Goal: Obtain resource: Download file/media

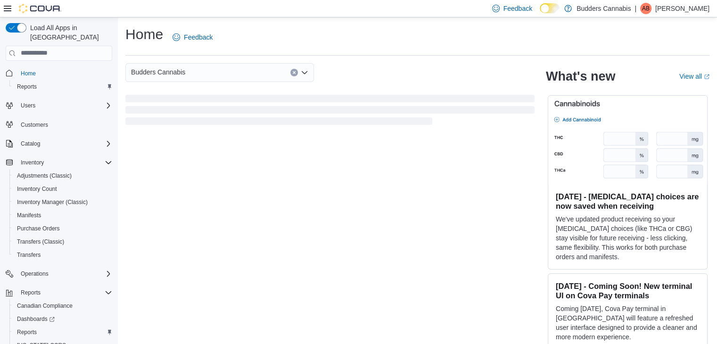
click at [8, 16] on div at bounding box center [33, 8] width 58 height 17
click at [8, 6] on icon at bounding box center [8, 9] width 8 height 6
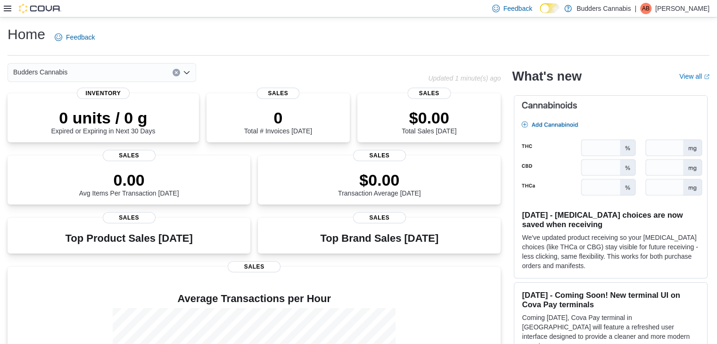
click at [8, 8] on icon at bounding box center [8, 9] width 8 height 6
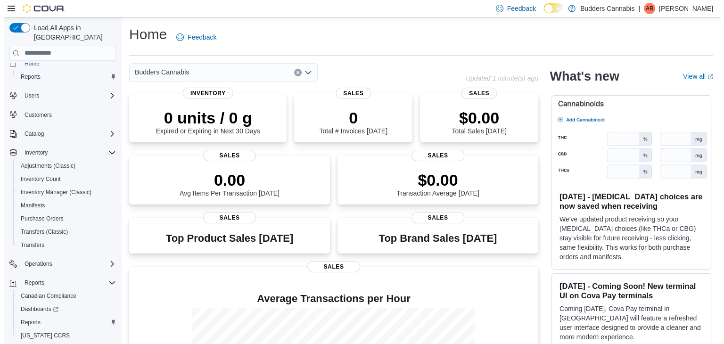
scroll to position [27, 0]
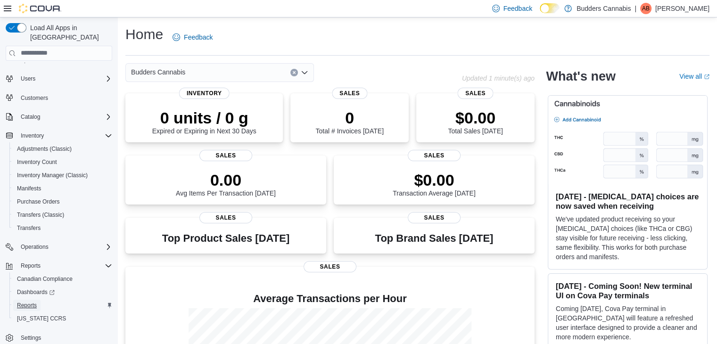
click at [20, 302] on span "Reports" at bounding box center [27, 306] width 20 height 8
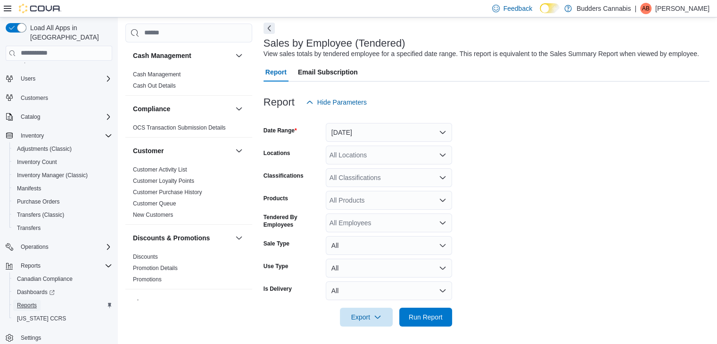
scroll to position [41, 0]
click at [421, 314] on span "Run Report" at bounding box center [426, 315] width 34 height 9
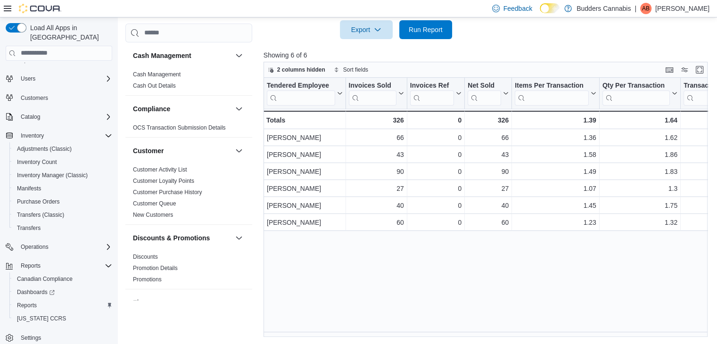
drag, startPoint x: 443, startPoint y: 246, endPoint x: 275, endPoint y: 216, distance: 170.1
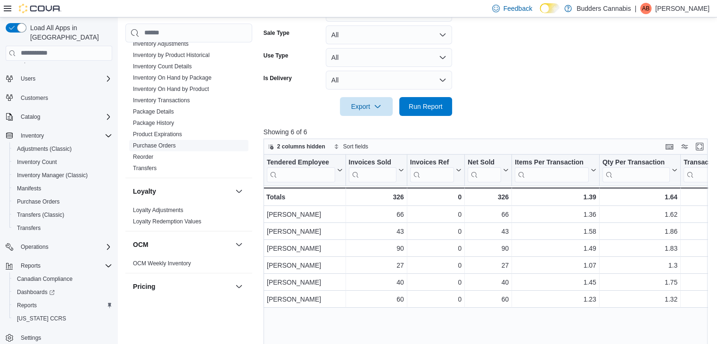
scroll to position [273, 0]
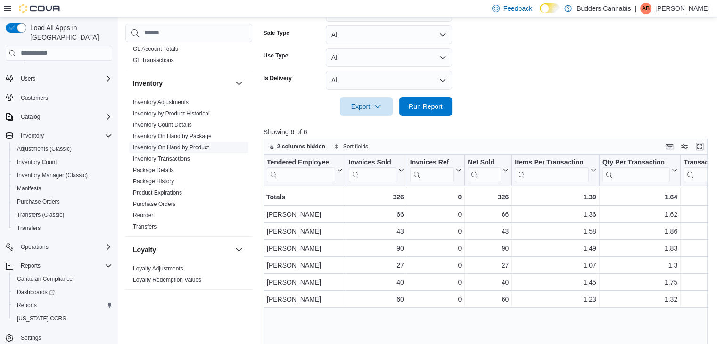
click at [196, 144] on link "Inventory On Hand by Product" at bounding box center [171, 147] width 76 height 7
click at [196, 119] on span "Inventory by Product Historical" at bounding box center [188, 113] width 119 height 11
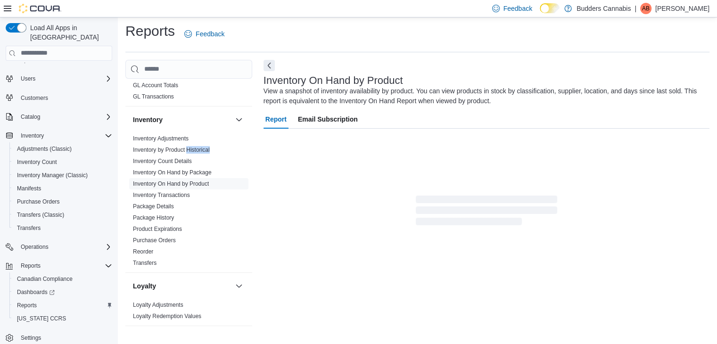
scroll to position [32, 0]
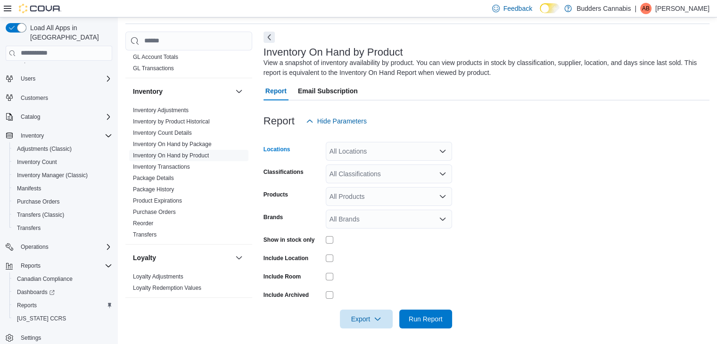
click at [353, 146] on div "All Locations" at bounding box center [389, 151] width 126 height 19
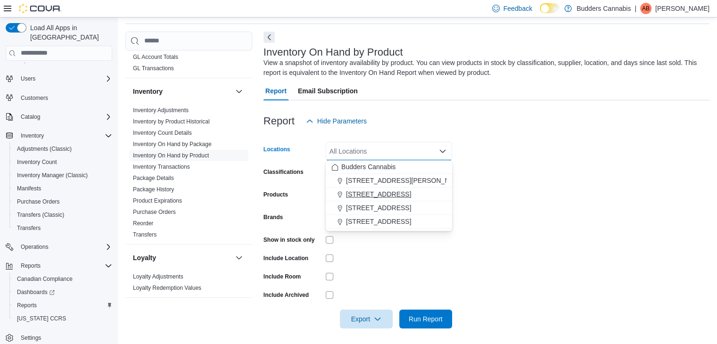
click at [372, 196] on span "[STREET_ADDRESS]" at bounding box center [378, 194] width 65 height 9
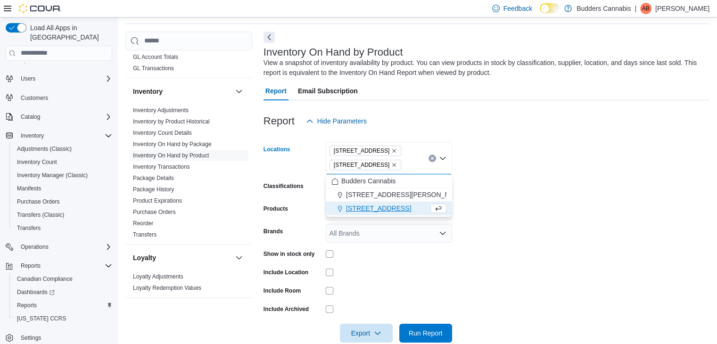
click at [558, 219] on form "Locations [STREET_ADDRESS] Combo box. Selected. [STREET_ADDRESS]. Press Backspa…" at bounding box center [487, 237] width 446 height 212
drag, startPoint x: 557, startPoint y: 219, endPoint x: 551, endPoint y: 220, distance: 6.7
click at [556, 219] on form "Locations [STREET_ADDRESS] Combo box. Selected. [STREET_ADDRESS]. Press Backspa…" at bounding box center [487, 237] width 446 height 212
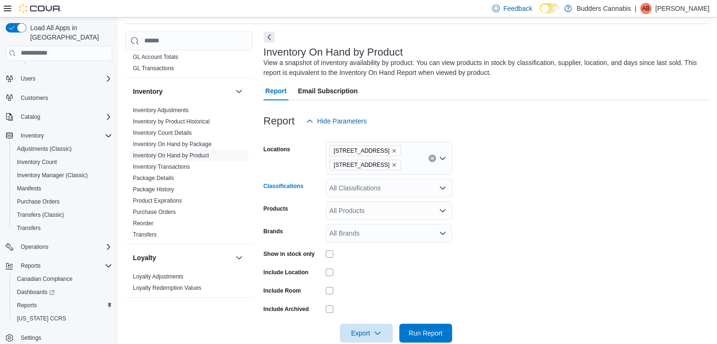
click at [374, 183] on div "All Classifications" at bounding box center [389, 188] width 126 height 19
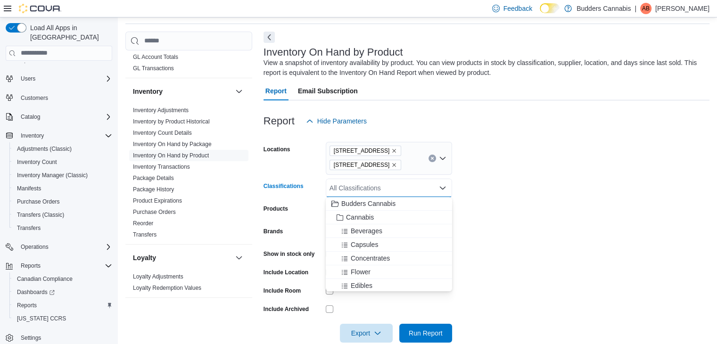
click at [406, 170] on div "[STREET_ADDRESS]" at bounding box center [389, 158] width 126 height 33
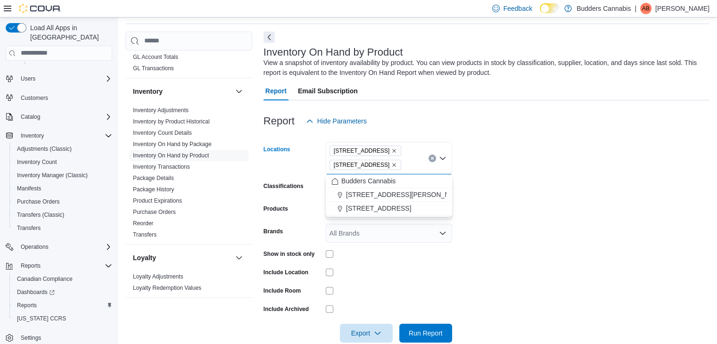
click at [397, 163] on icon "Remove 3466 Dundas St. W Unit 1 from selection in this group" at bounding box center [394, 165] width 6 height 6
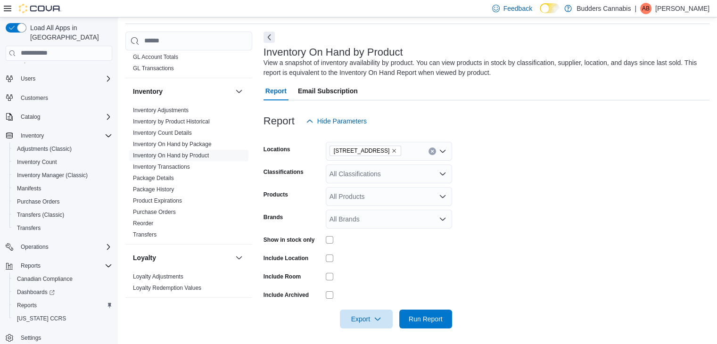
click at [533, 205] on form "Locations [STREET_ADDRESS] D Classifications All Classifications Products All P…" at bounding box center [487, 230] width 446 height 198
click at [440, 179] on div "All Classifications" at bounding box center [389, 174] width 126 height 19
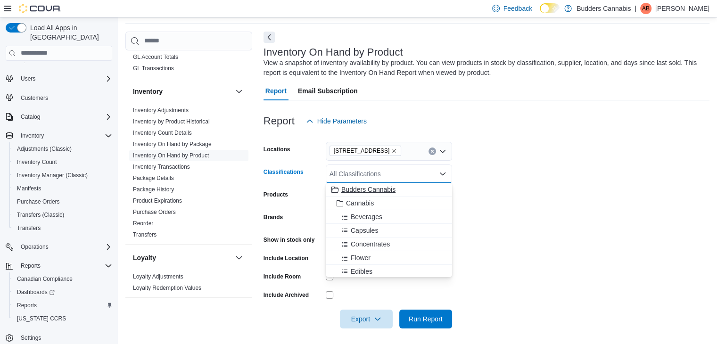
click at [390, 188] on span "Budders Cannabis" at bounding box center [368, 189] width 54 height 9
click at [508, 201] on form "Locations [STREET_ADDRESS] D Classifications Budders Cannabis Combo box. Select…" at bounding box center [487, 230] width 446 height 198
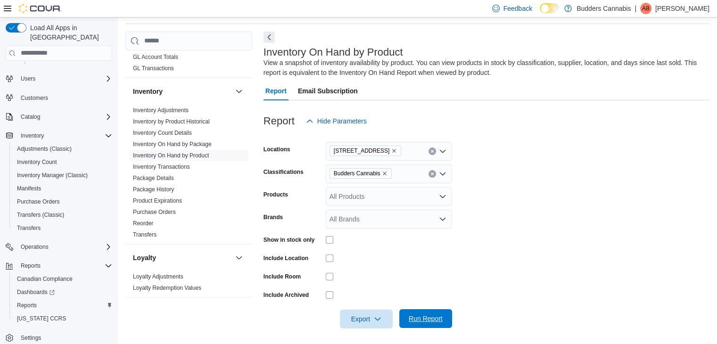
click at [413, 315] on span "Run Report" at bounding box center [426, 318] width 34 height 9
click at [373, 315] on span "Export" at bounding box center [366, 318] width 41 height 19
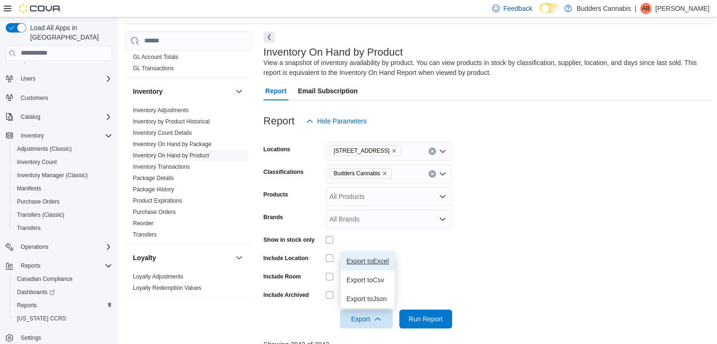
click at [365, 262] on span "Export to Excel" at bounding box center [368, 261] width 42 height 8
